Goal: Information Seeking & Learning: Understand process/instructions

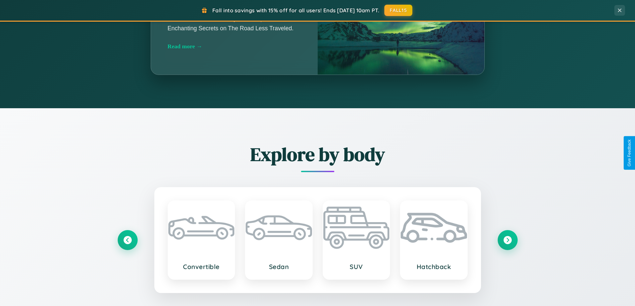
scroll to position [1282, 0]
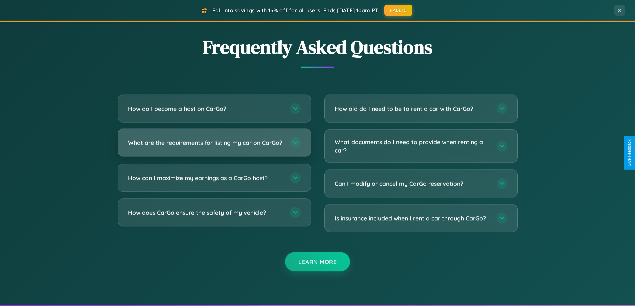
click at [214, 146] on h3 "What are the requirements for listing my car on CarGo?" at bounding box center [205, 143] width 155 height 8
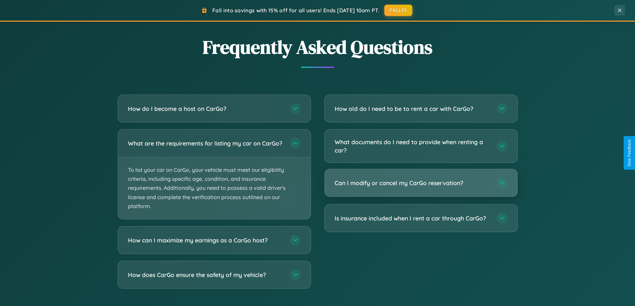
click at [421, 184] on h3 "Can I modify or cancel my CarGo reservation?" at bounding box center [412, 183] width 155 height 8
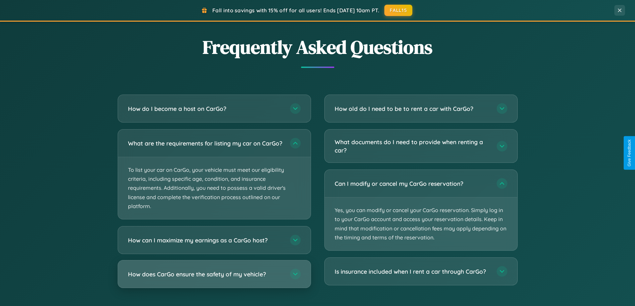
click at [214, 279] on h3 "How does CarGo ensure the safety of my vehicle?" at bounding box center [205, 274] width 155 height 8
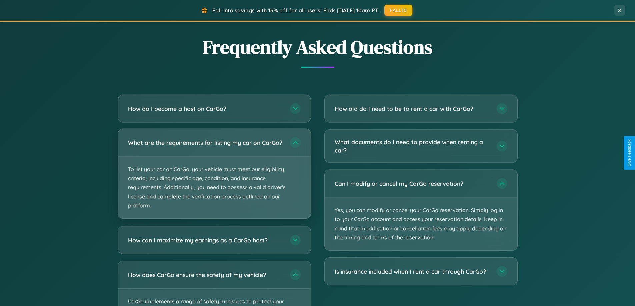
click at [214, 177] on p "To list your car on CarGo, your vehicle must meet our eligibility criteria, inc…" at bounding box center [214, 188] width 193 height 62
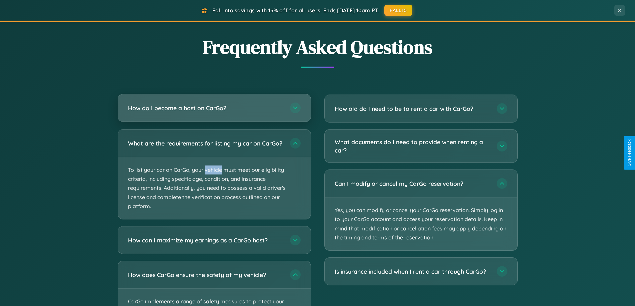
click at [214, 108] on h3 "How do I become a host on CarGo?" at bounding box center [205, 108] width 155 height 8
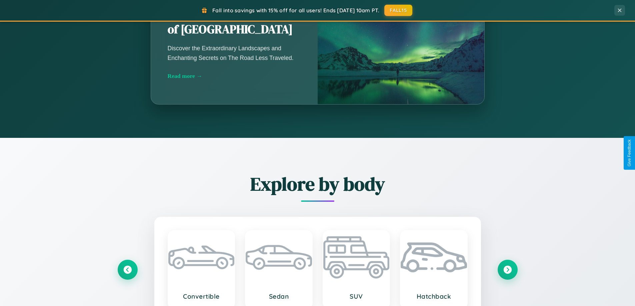
scroll to position [287, 0]
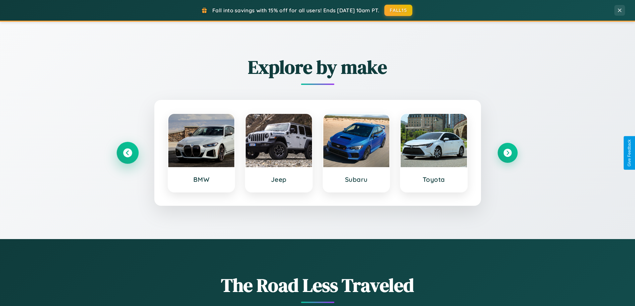
click at [127, 153] on icon at bounding box center [127, 153] width 9 height 9
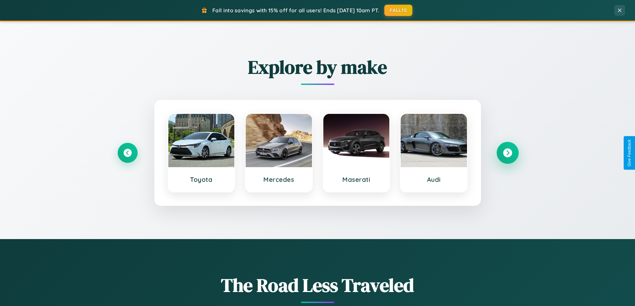
click at [507, 153] on icon at bounding box center [507, 153] width 9 height 9
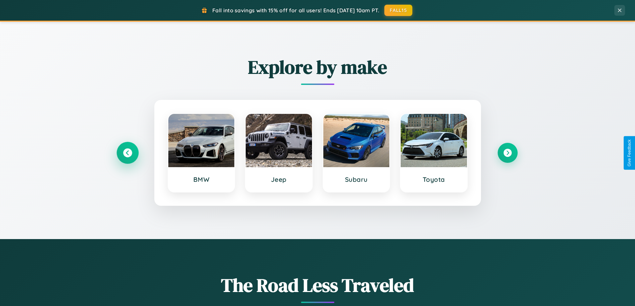
click at [127, 153] on icon at bounding box center [127, 153] width 9 height 9
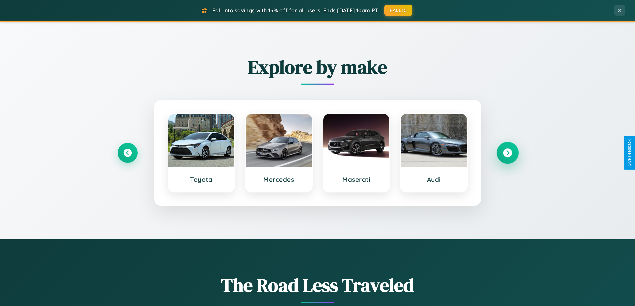
click at [507, 153] on icon at bounding box center [507, 153] width 9 height 9
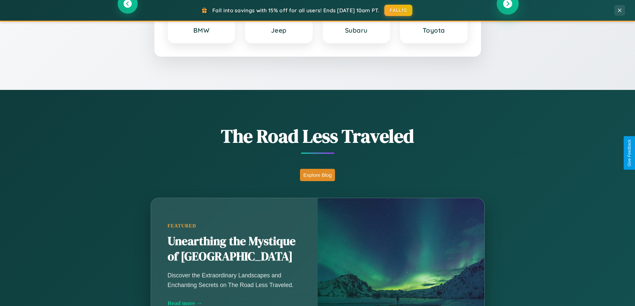
scroll to position [459, 0]
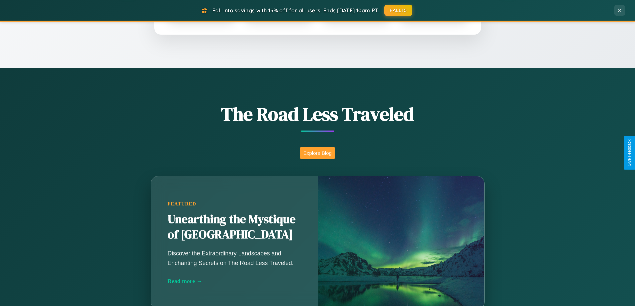
click at [317, 153] on button "Explore Blog" at bounding box center [317, 153] width 35 height 12
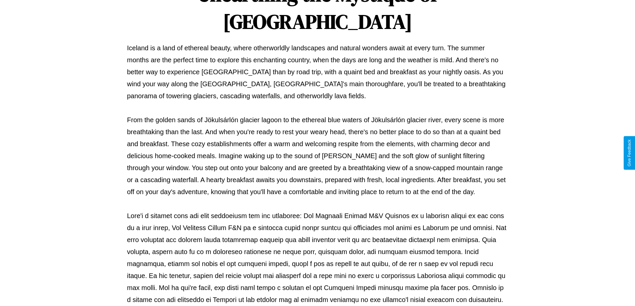
scroll to position [216, 0]
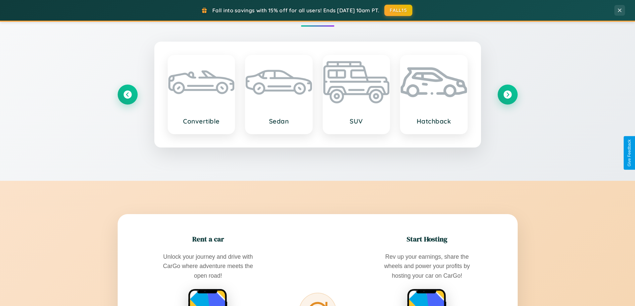
scroll to position [1071, 0]
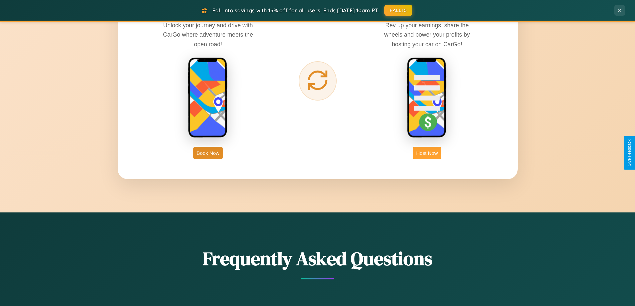
click at [427, 153] on button "Host Now" at bounding box center [427, 153] width 28 height 12
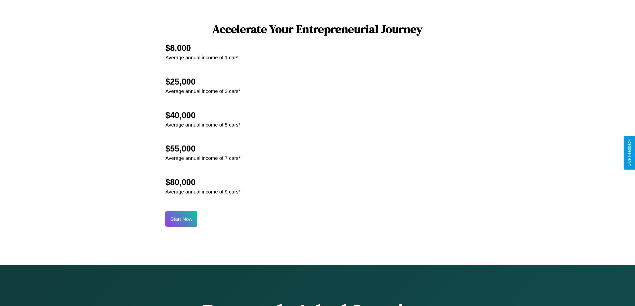
scroll to position [901, 0]
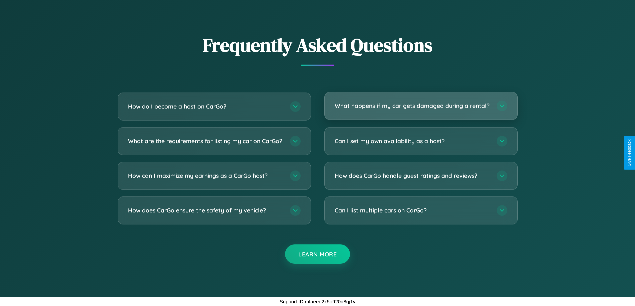
click at [421, 103] on h3 "What happens if my car gets damaged during a rental?" at bounding box center [412, 106] width 155 height 8
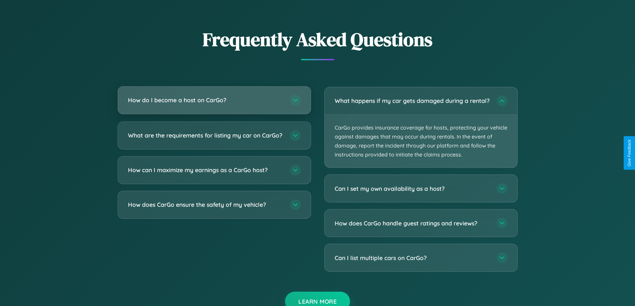
click at [214, 100] on h3 "How do I become a host on CarGo?" at bounding box center [205, 100] width 155 height 8
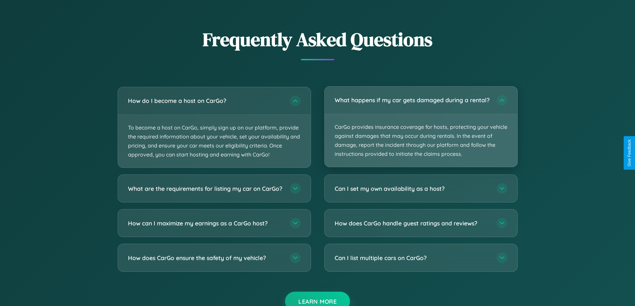
click at [421, 130] on p "CarGo provides insurance coverage for hosts, protecting your vehicle against da…" at bounding box center [421, 140] width 193 height 53
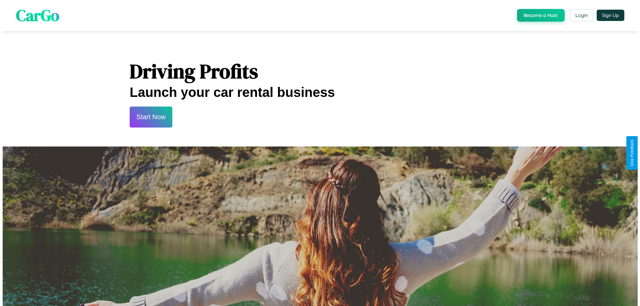
scroll to position [0, 0]
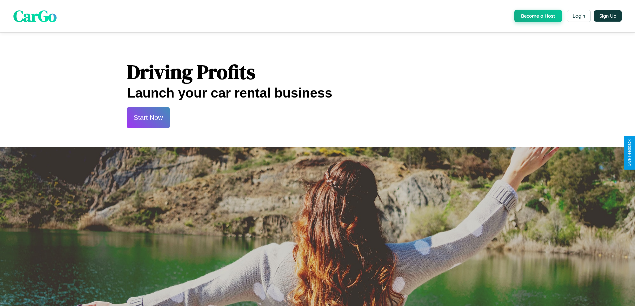
click at [148, 118] on button "Start Now" at bounding box center [148, 117] width 43 height 21
